Goal: Information Seeking & Learning: Learn about a topic

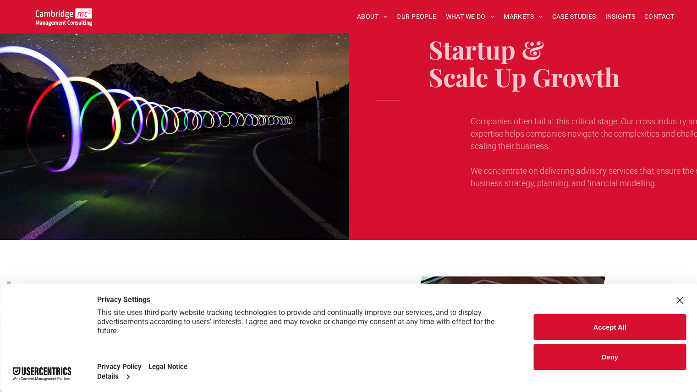
scroll to position [473, 0]
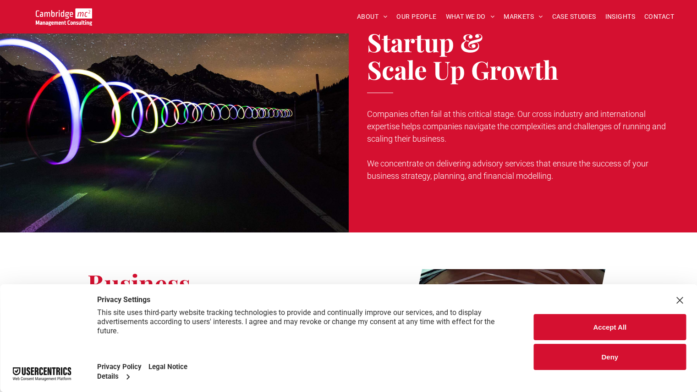
click at [562, 332] on button "Accept All" at bounding box center [610, 327] width 152 height 26
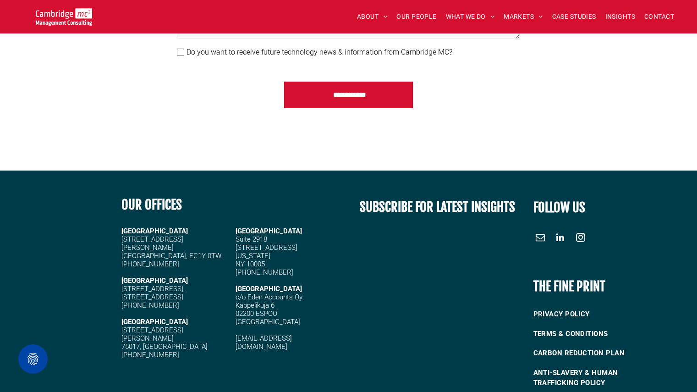
scroll to position [1306, 0]
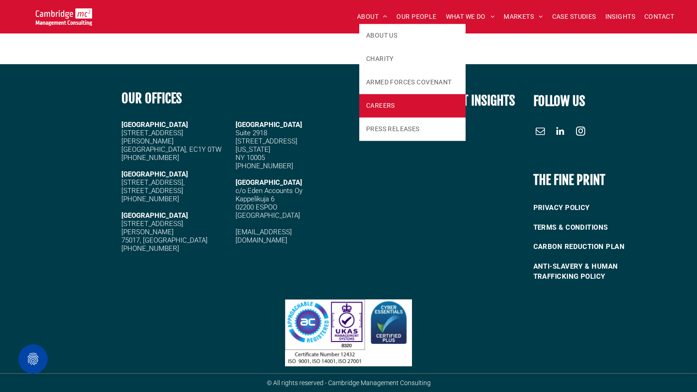
click at [383, 110] on span "CAREERS" at bounding box center [380, 106] width 29 height 10
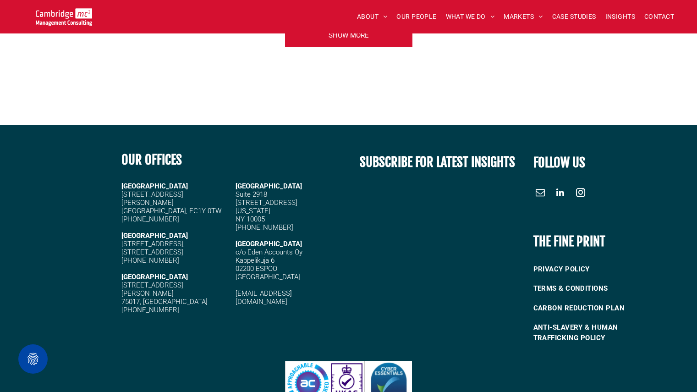
scroll to position [1243, 0]
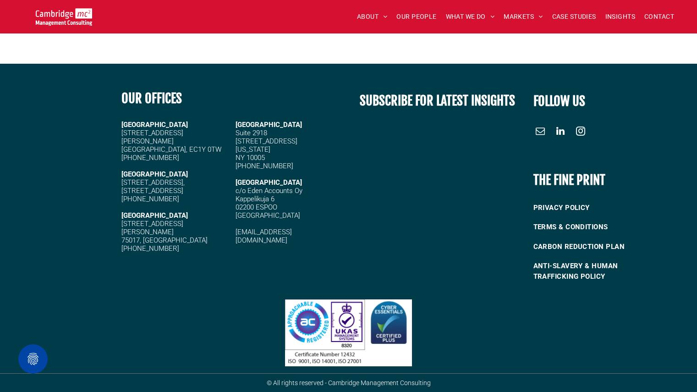
click at [560, 133] on span "linkedin" at bounding box center [560, 131] width 15 height 15
click at [562, 132] on span "linkedin" at bounding box center [560, 131] width 15 height 15
